Goal: Find specific page/section: Find specific page/section

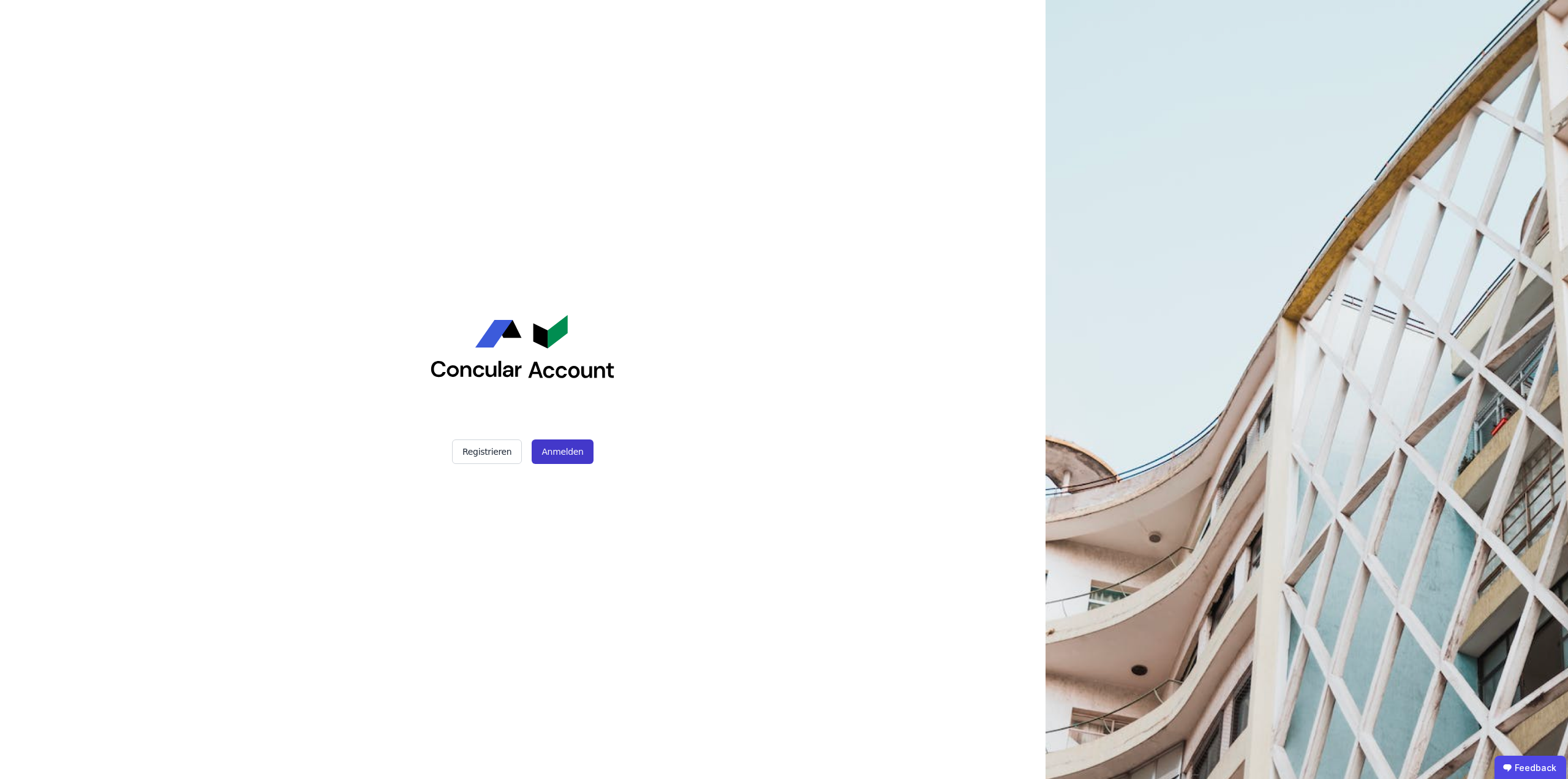
click at [558, 448] on button "Anmelden" at bounding box center [562, 451] width 61 height 25
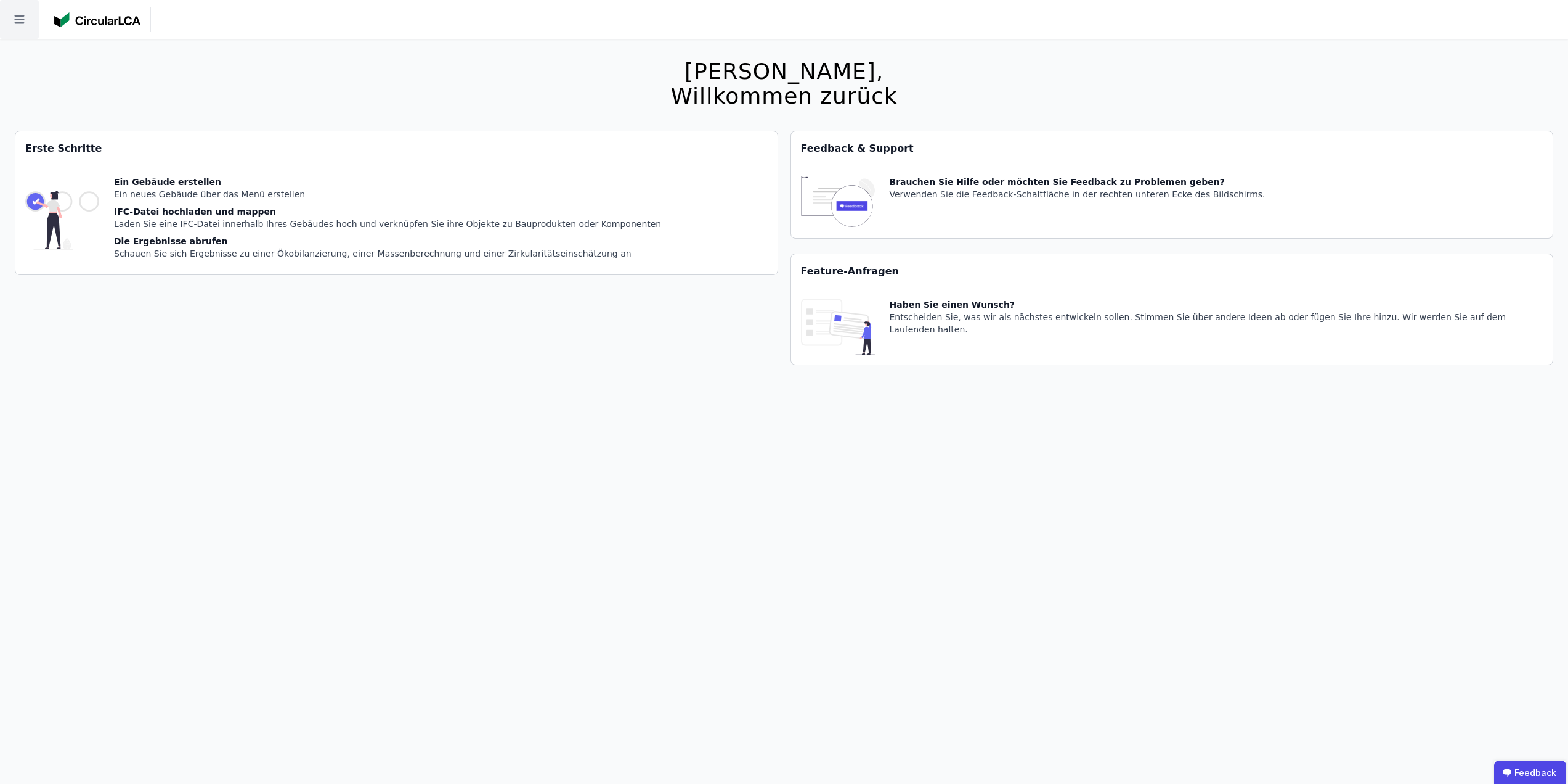
click at [2, 8] on icon at bounding box center [19, 19] width 38 height 38
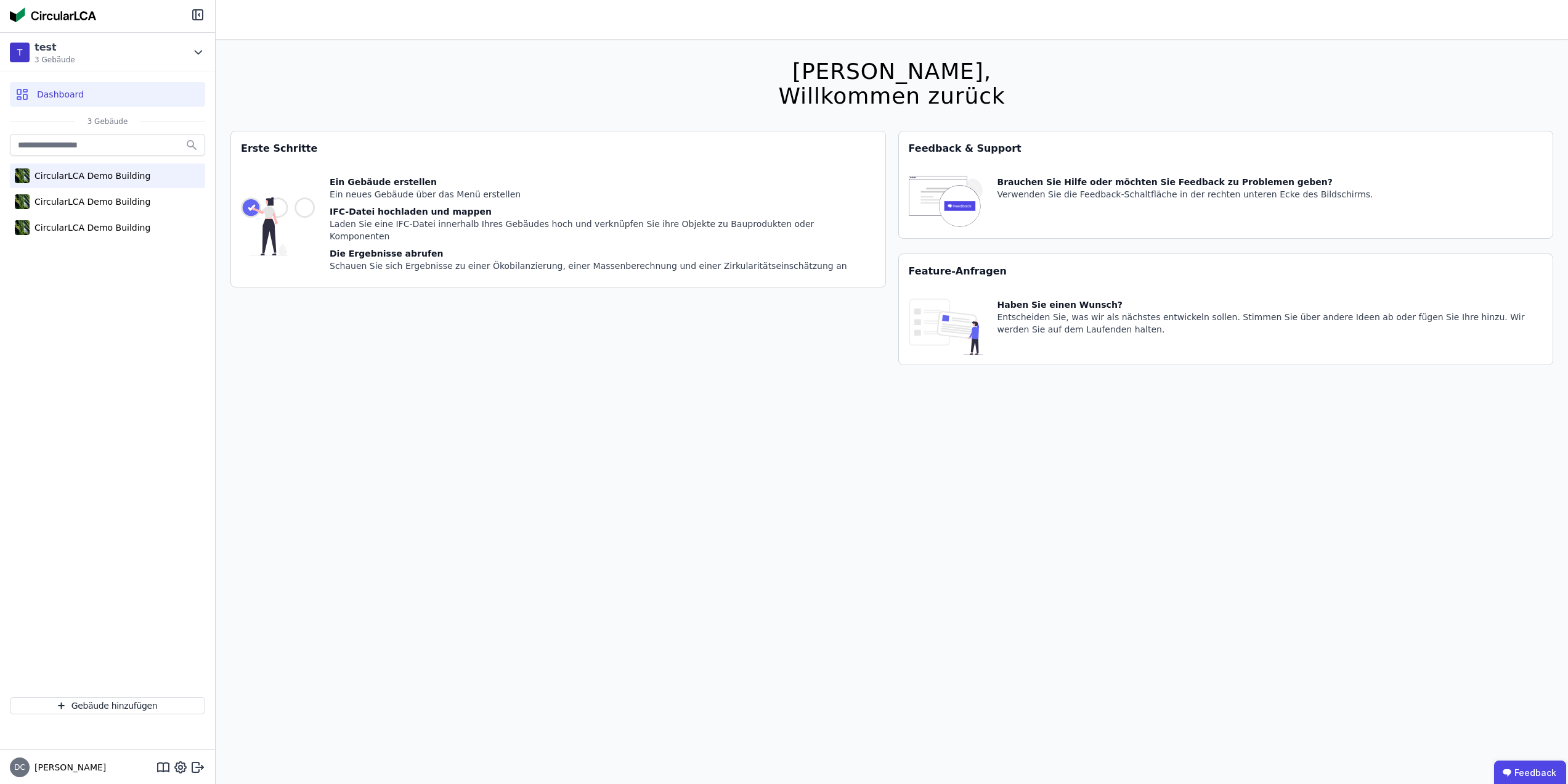
click at [70, 185] on div "CircularLCA Demo Building" at bounding box center [107, 176] width 195 height 25
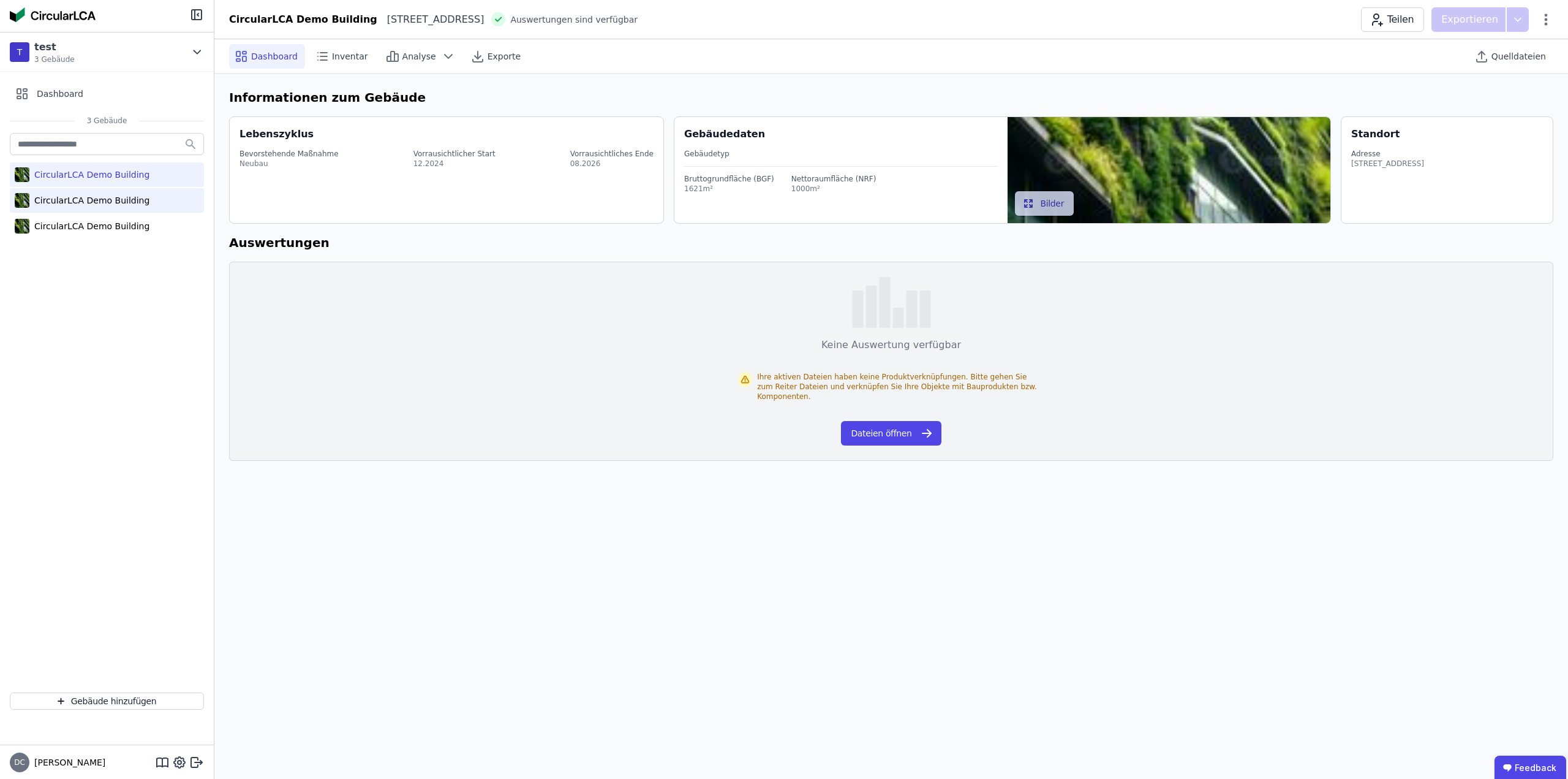
click at [69, 199] on div "CircularLCA Demo Building" at bounding box center [89, 200] width 120 height 12
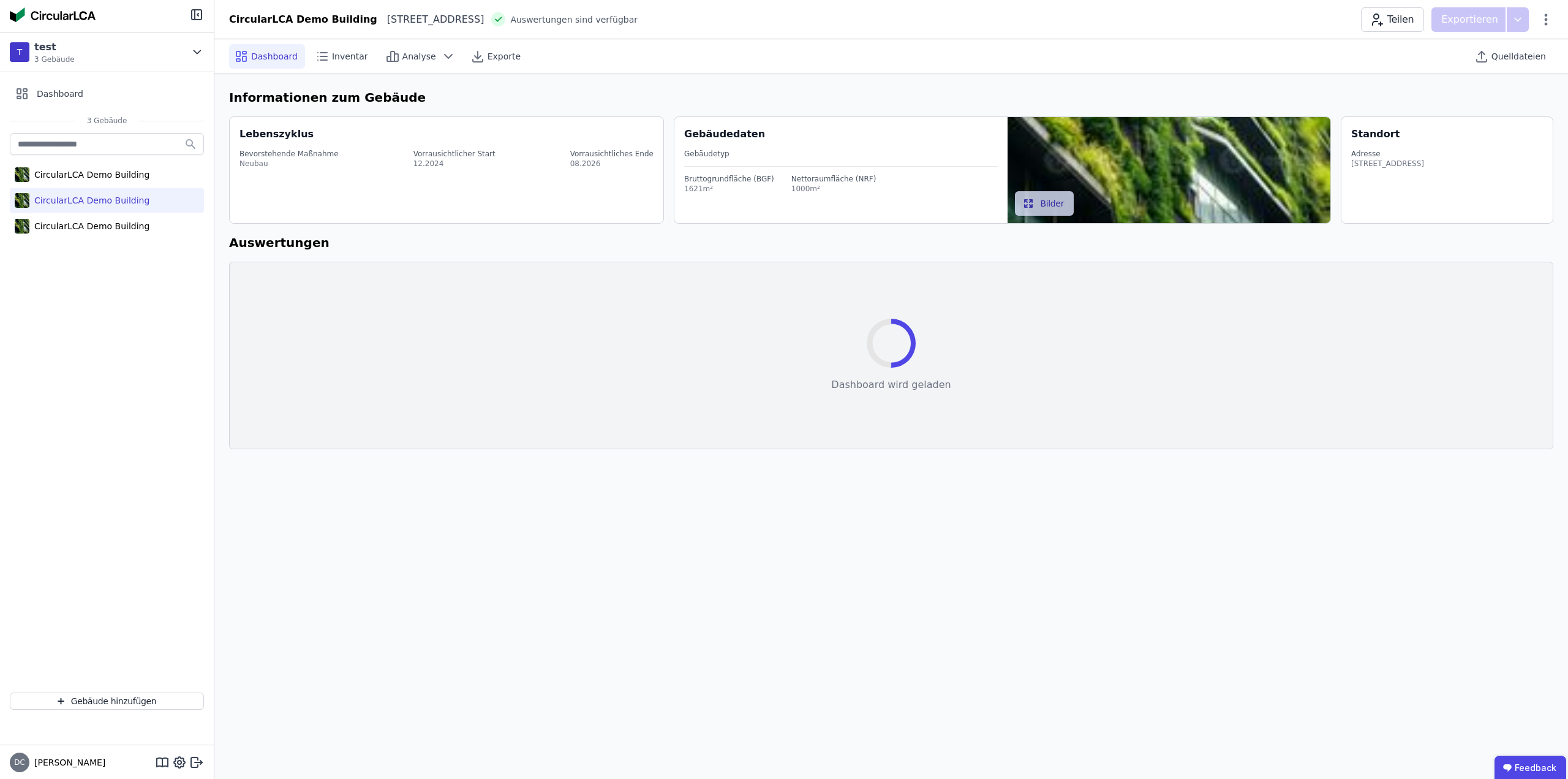
select select "*"
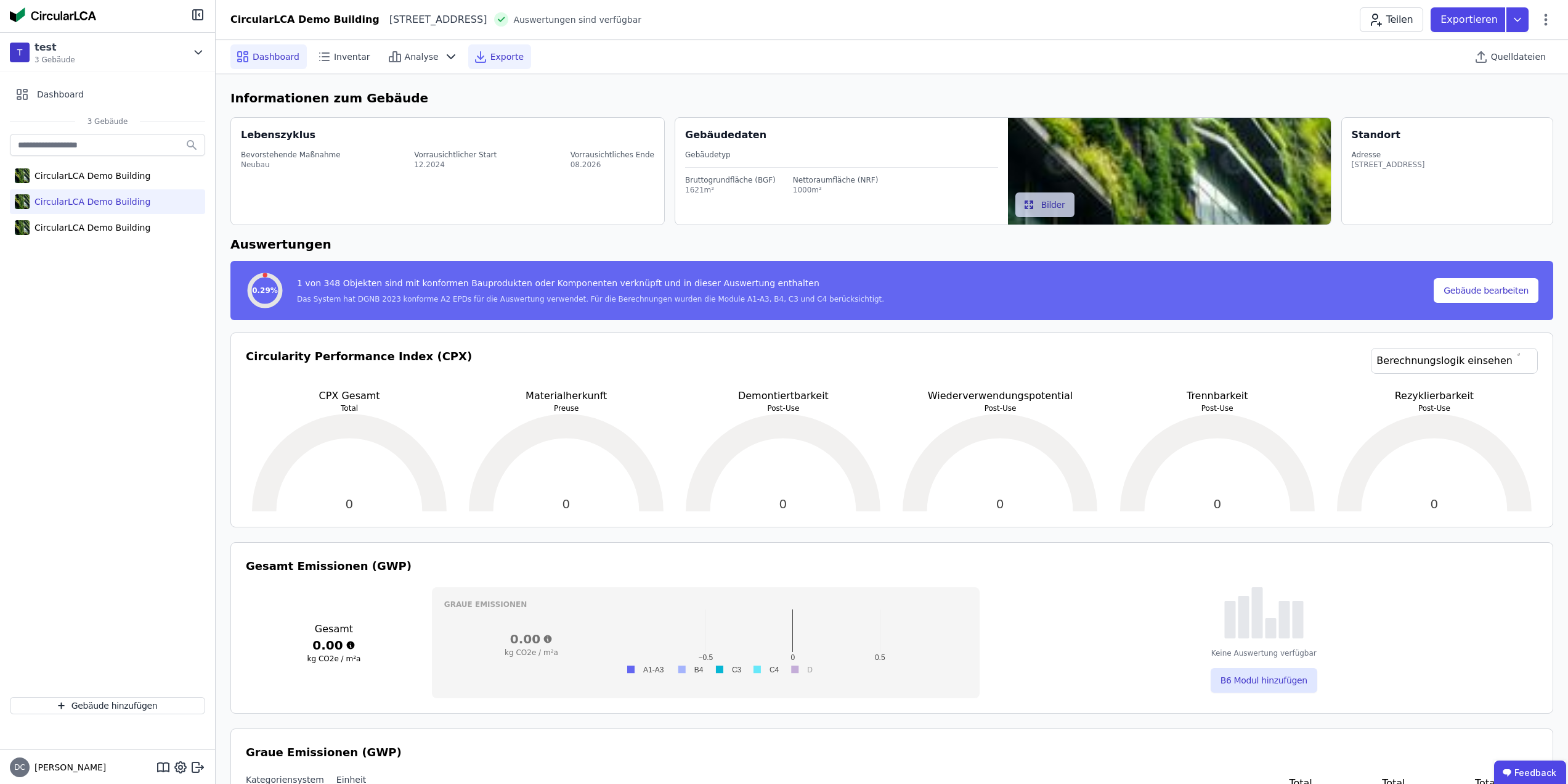
click at [503, 45] on div "Exporte" at bounding box center [499, 57] width 63 height 25
